Goal: Transaction & Acquisition: Purchase product/service

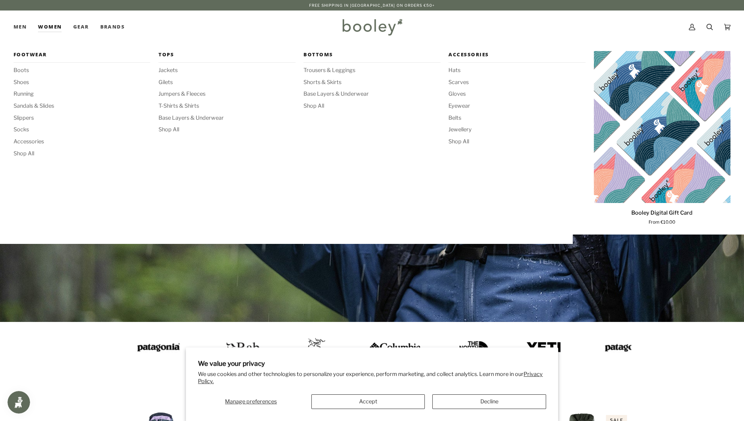
click at [707, 44] on div "Footwear Boots Shoes Running Sandals & Slides Slippers Socks Accessories Shop A…" at bounding box center [372, 139] width 744 height 191
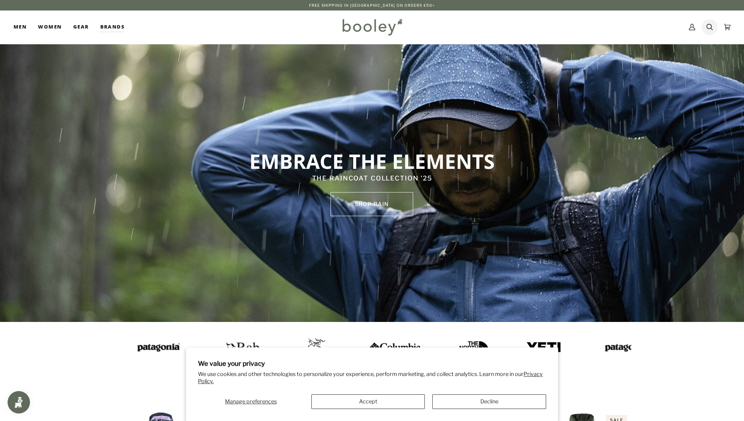
click at [708, 30] on icon at bounding box center [710, 26] width 6 height 11
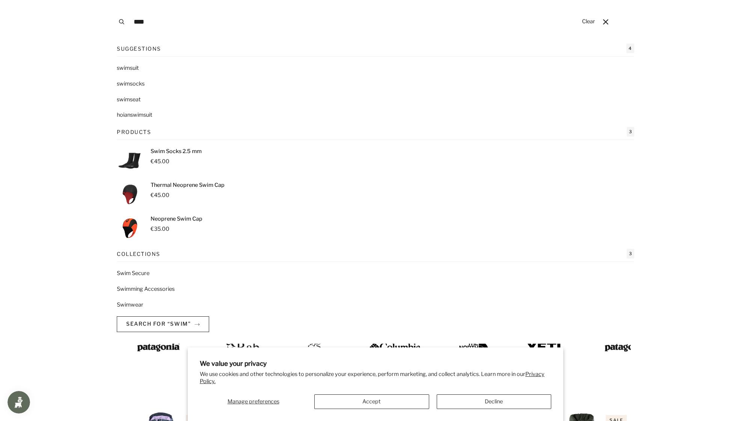
type input "****"
click at [127, 68] on mark "swim" at bounding box center [123, 68] width 13 height 7
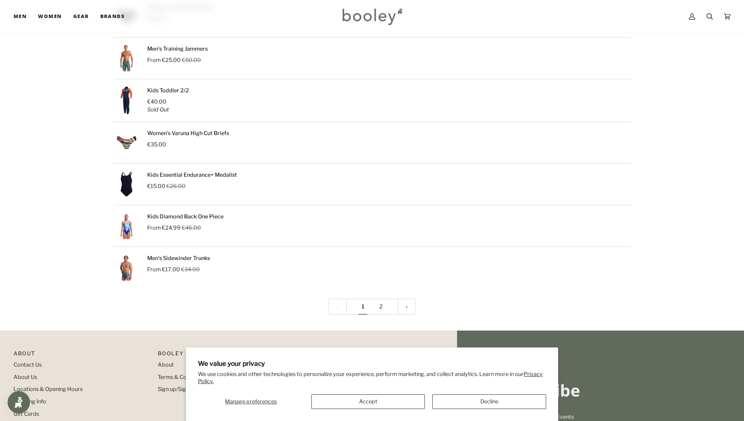
scroll to position [820, 0]
click at [381, 308] on link "2" at bounding box center [381, 306] width 18 height 16
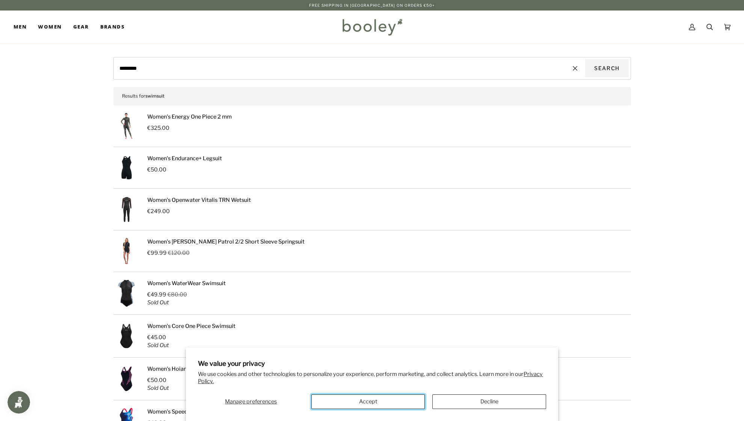
click at [359, 398] on button "Accept" at bounding box center [367, 402] width 113 height 15
